Goal: Information Seeking & Learning: Learn about a topic

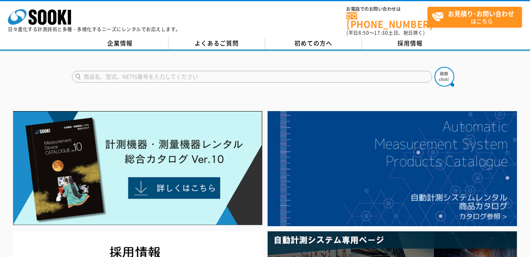
click at [120, 73] on input "text" at bounding box center [252, 77] width 360 height 12
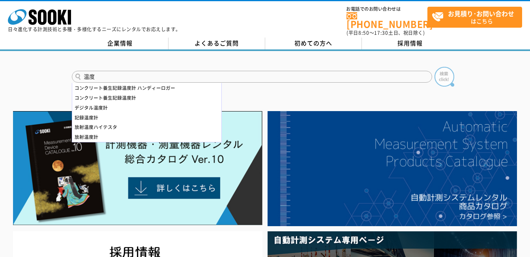
type input "温度"
click at [440, 73] on img at bounding box center [445, 77] width 20 height 20
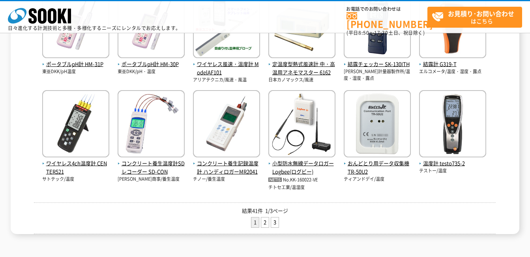
scroll to position [316, 0]
click at [266, 220] on link "2" at bounding box center [265, 222] width 8 height 10
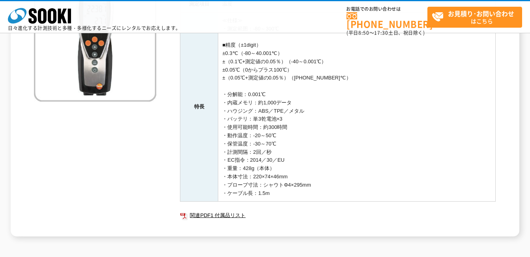
scroll to position [144, 0]
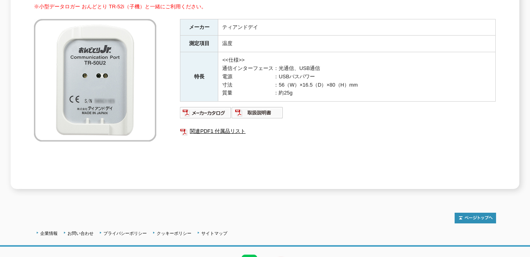
scroll to position [88, 0]
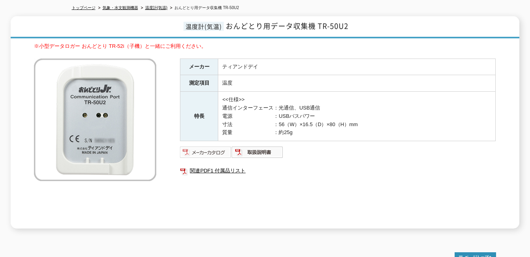
click at [209, 150] on img at bounding box center [206, 152] width 52 height 13
